Goal: Find specific page/section: Find specific page/section

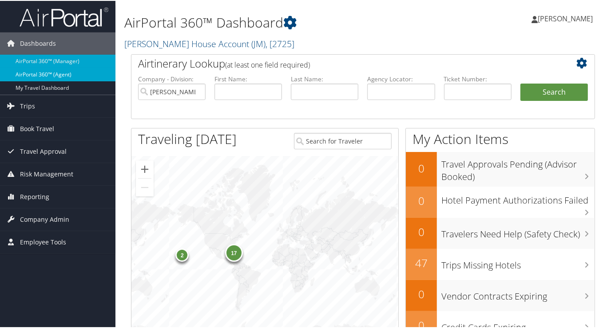
click at [46, 73] on link "AirPortal 360™ (Agent)" at bounding box center [57, 73] width 115 height 13
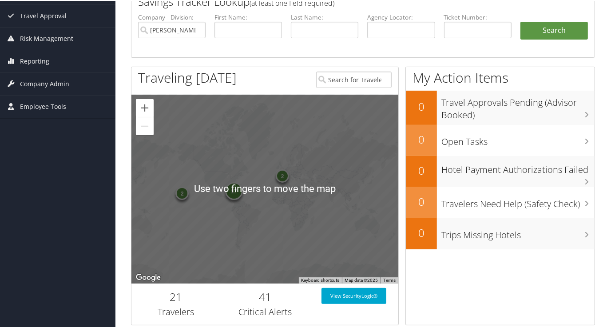
scroll to position [135, 0]
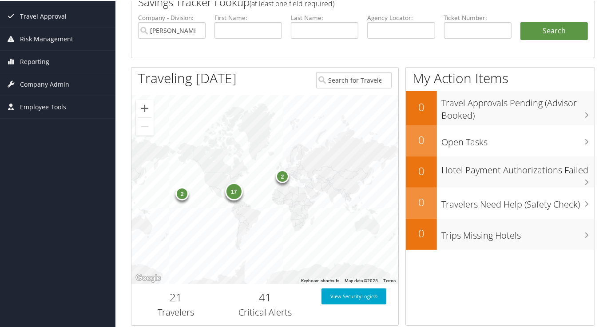
click at [279, 178] on div "2" at bounding box center [282, 175] width 13 height 13
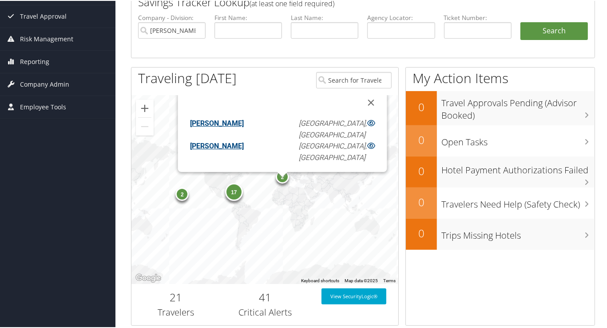
click at [233, 195] on div "17" at bounding box center [234, 191] width 18 height 18
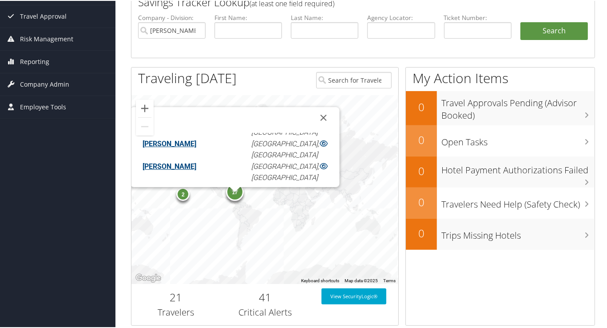
scroll to position [200, 0]
click at [182, 193] on div "2" at bounding box center [182, 193] width 13 height 13
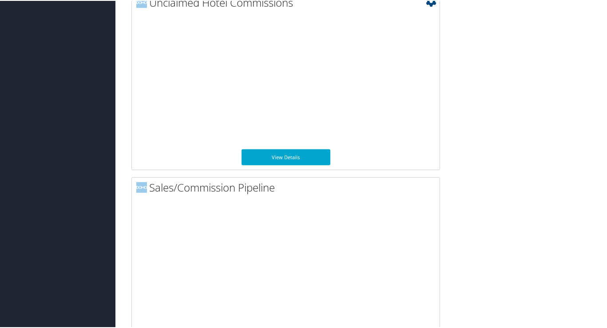
scroll to position [662, 0]
click at [289, 155] on link "View Details" at bounding box center [286, 156] width 89 height 16
